Goal: Task Accomplishment & Management: Manage account settings

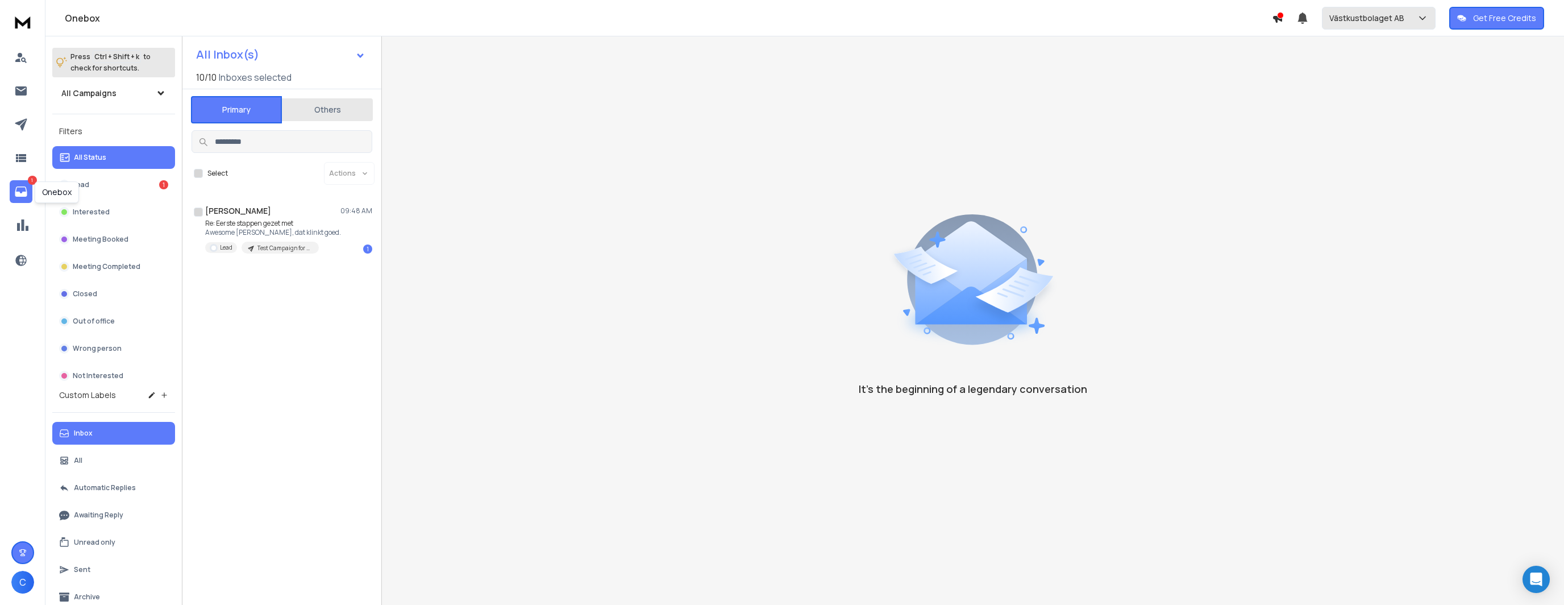
click at [1367, 20] on p "Västkustbolaget AB" at bounding box center [1369, 18] width 80 height 11
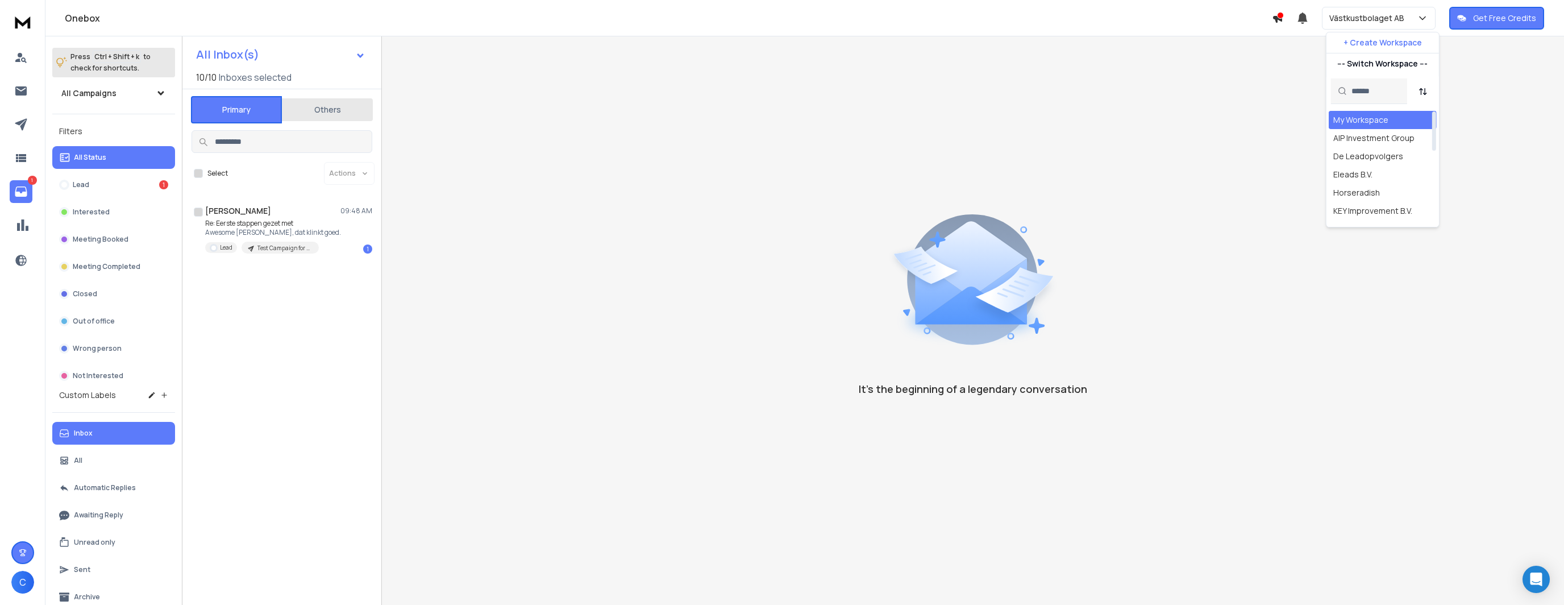
click at [1364, 123] on div "My Workspace" at bounding box center [1360, 119] width 55 height 11
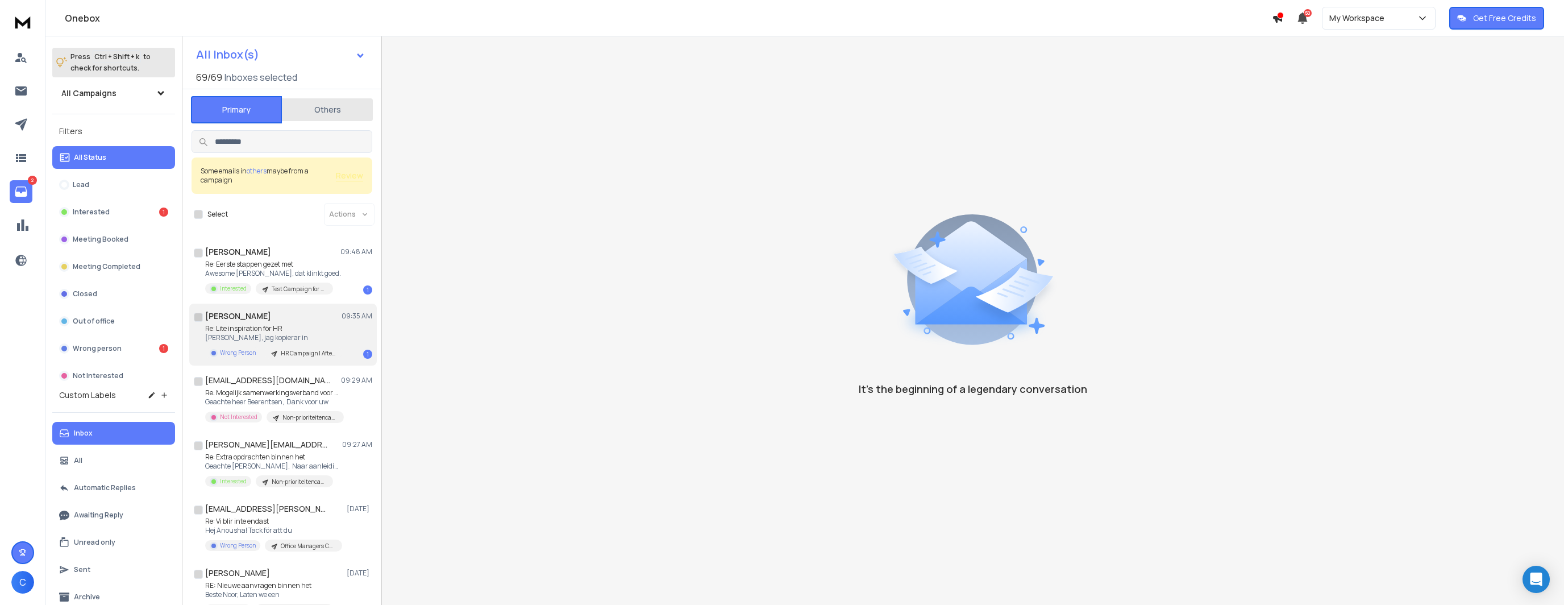
click at [323, 331] on p "Re: Lite inspiration för HR" at bounding box center [273, 328] width 136 height 9
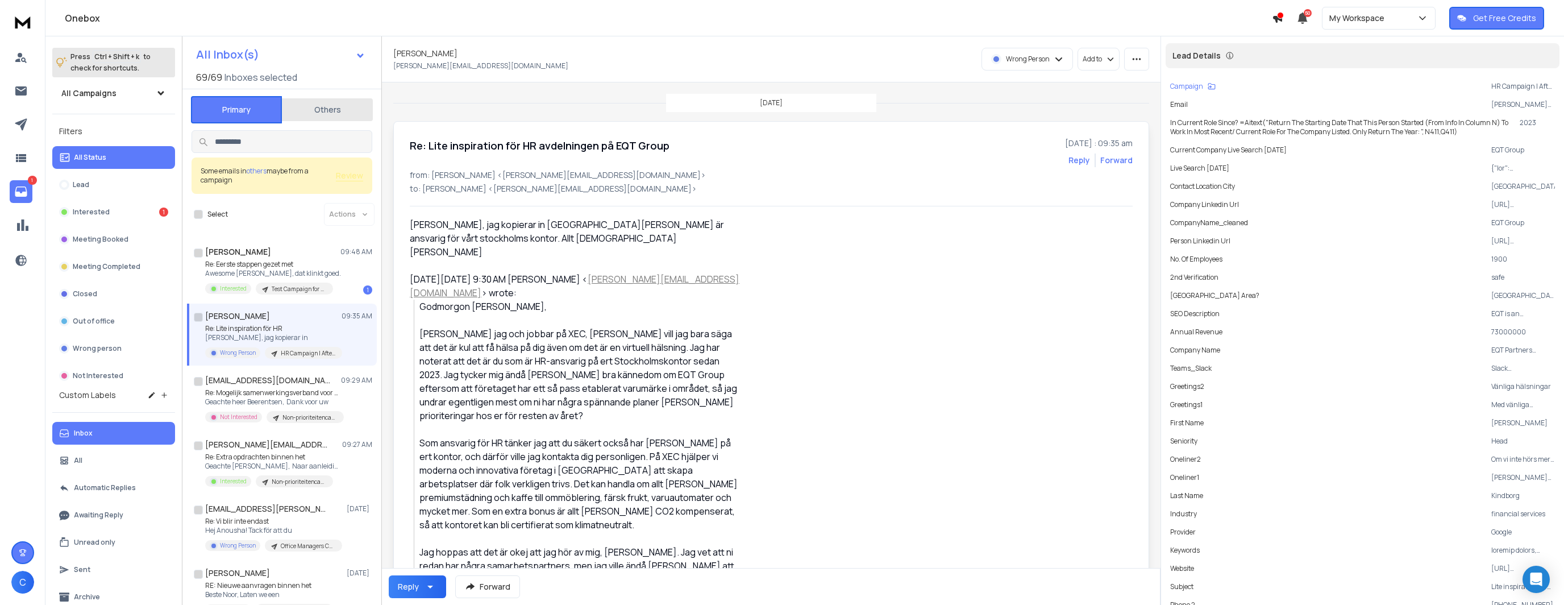
click at [407, 105] on div "[DATE]" at bounding box center [771, 103] width 756 height 18
click at [482, 103] on div "[DATE]" at bounding box center [771, 103] width 756 height 18
click at [451, 105] on div "[DATE]" at bounding box center [771, 103] width 756 height 18
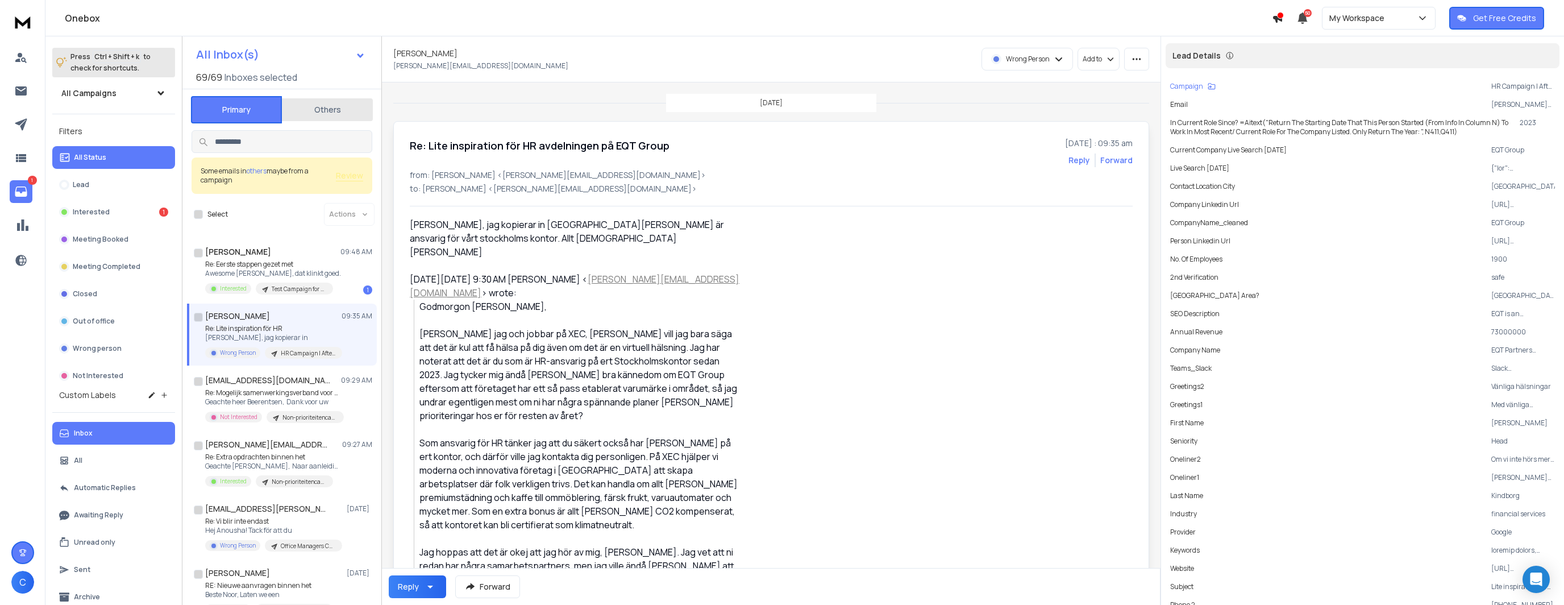
click at [451, 105] on div "[DATE]" at bounding box center [771, 103] width 756 height 18
drag, startPoint x: 422, startPoint y: 151, endPoint x: 409, endPoint y: 139, distance: 17.3
click at [311, 327] on p "Re: Lite inspiration för HR" at bounding box center [273, 328] width 136 height 9
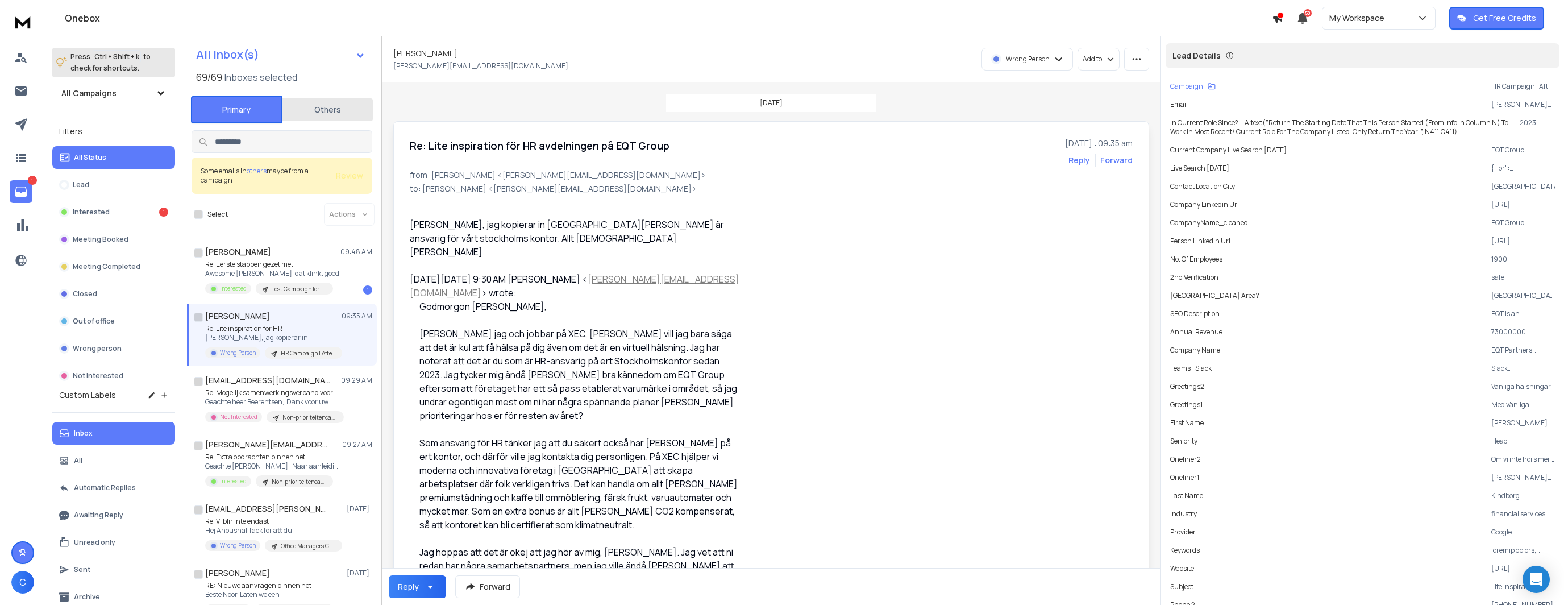
click at [330, 327] on p "Re: Lite inspiration för HR" at bounding box center [273, 328] width 136 height 9
click at [1029, 66] on div "Wrong Person" at bounding box center [1027, 59] width 90 height 22
click at [1014, 89] on p "Lead" at bounding box center [1007, 84] width 19 height 11
click at [1131, 55] on icon "button" at bounding box center [1136, 59] width 10 height 10
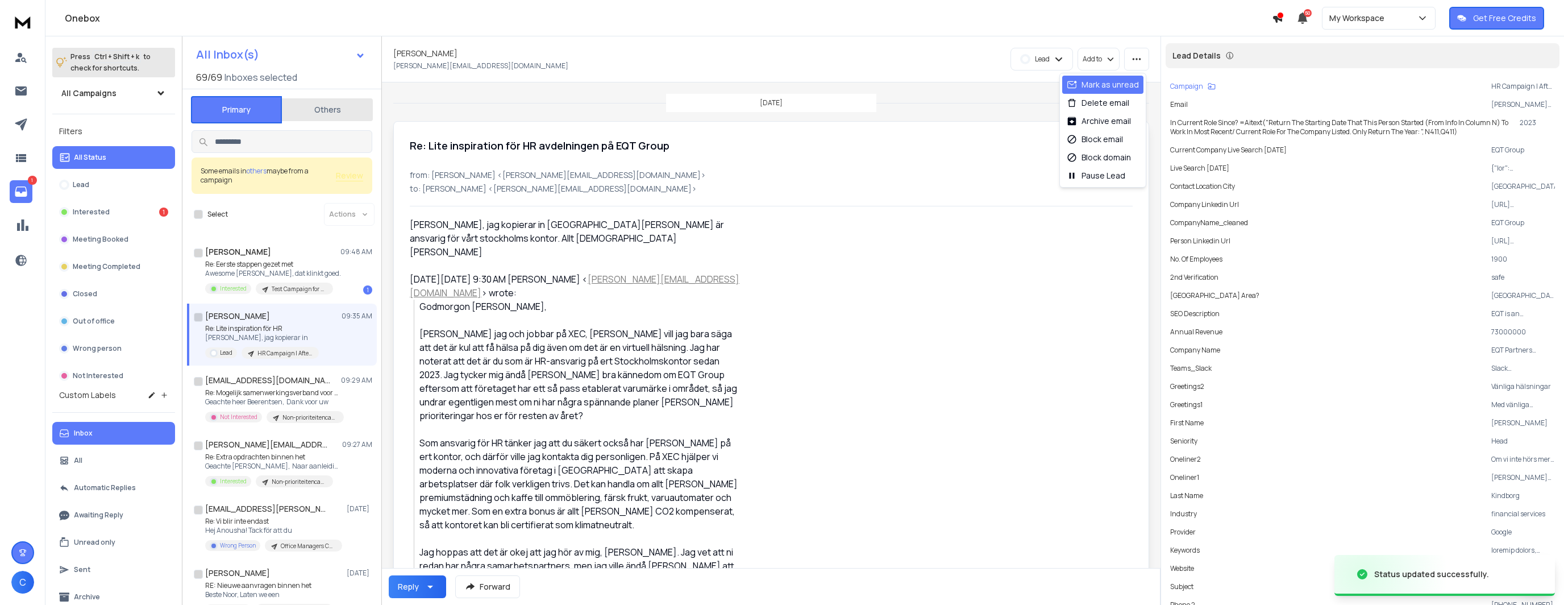
click at [1116, 78] on div "Mark as unread" at bounding box center [1102, 85] width 81 height 18
